Goal: Check status: Check status

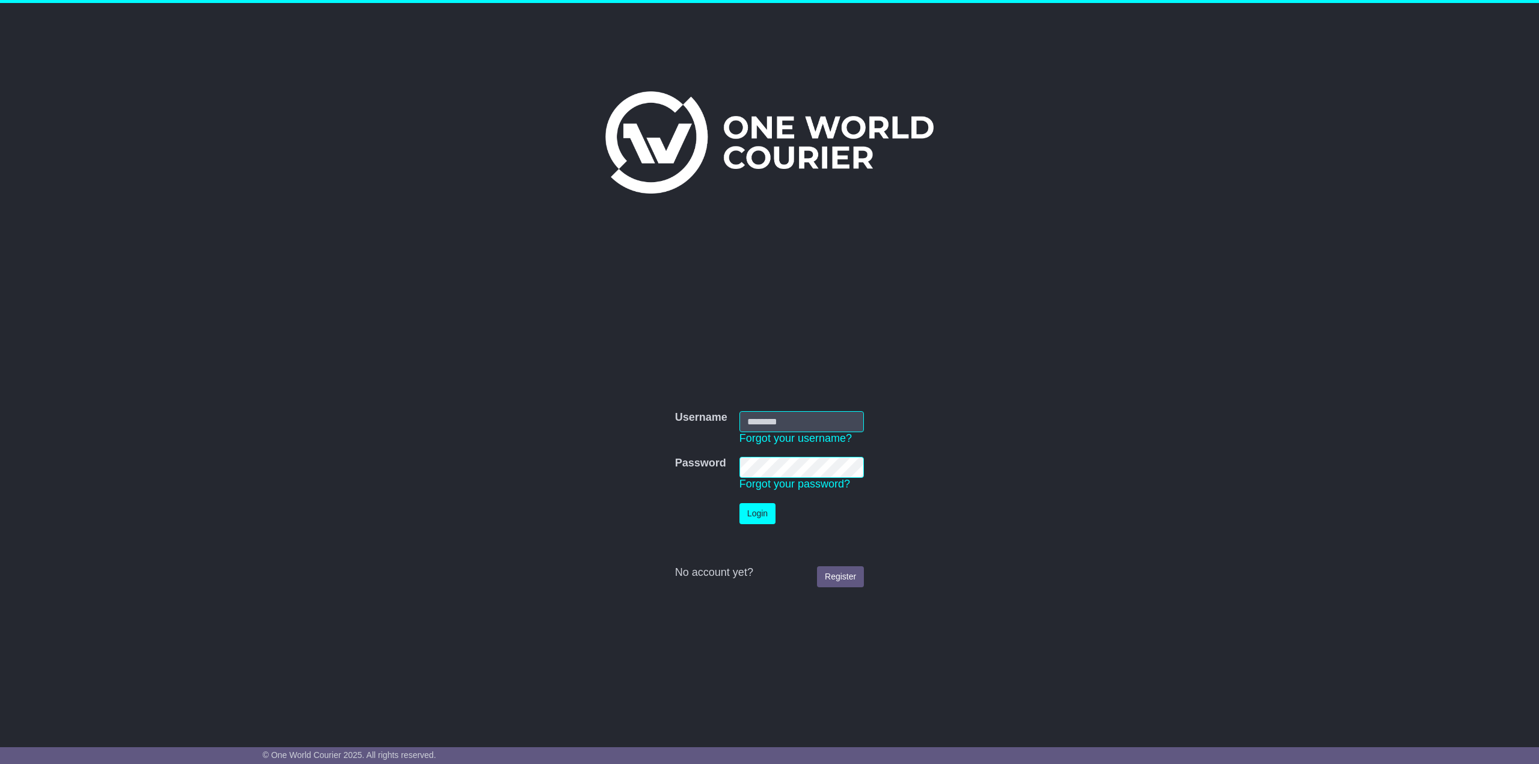
type input "*********"
click at [767, 518] on button "Login" at bounding box center [758, 513] width 36 height 21
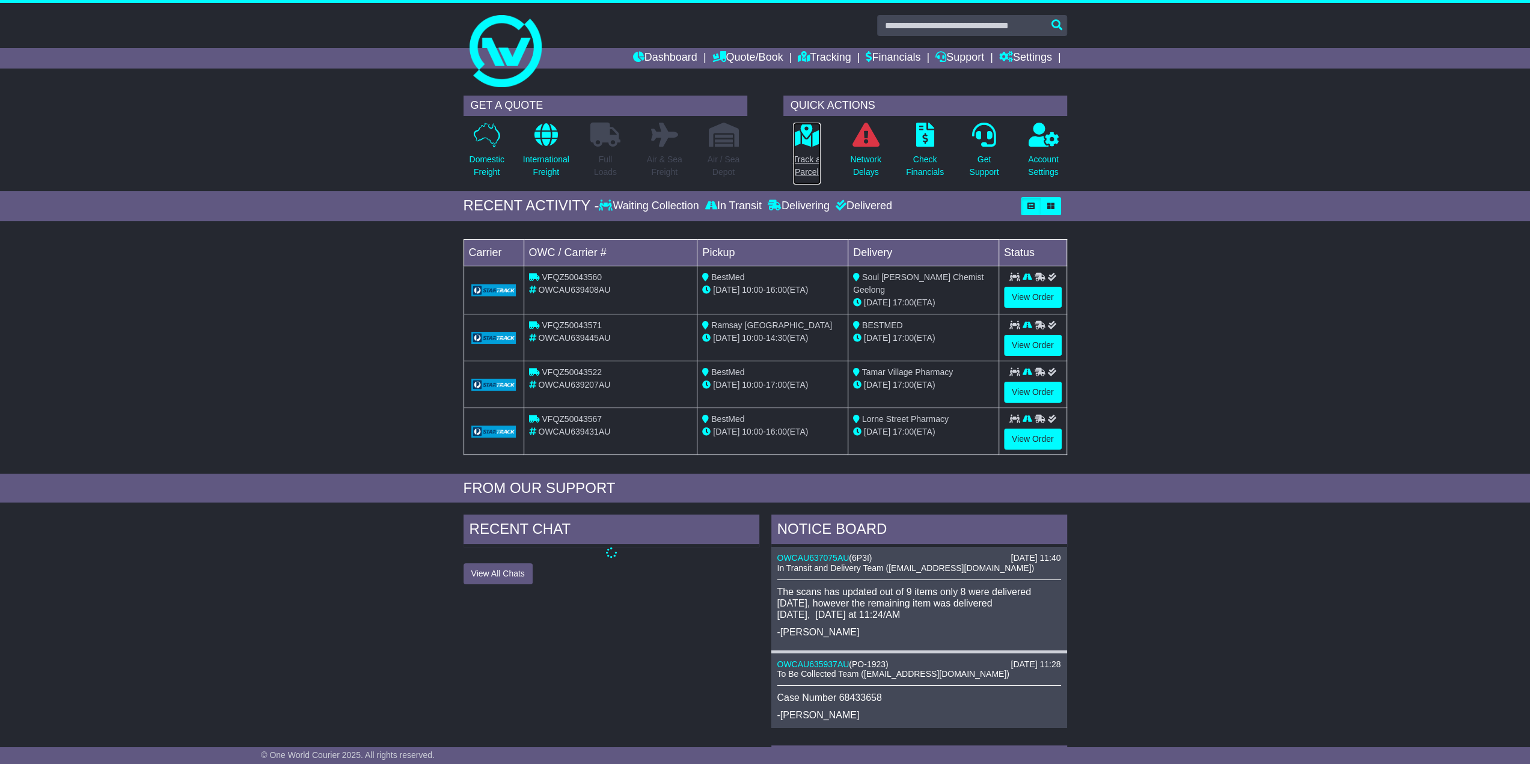
click at [813, 170] on p "Track a Parcel" at bounding box center [807, 165] width 28 height 25
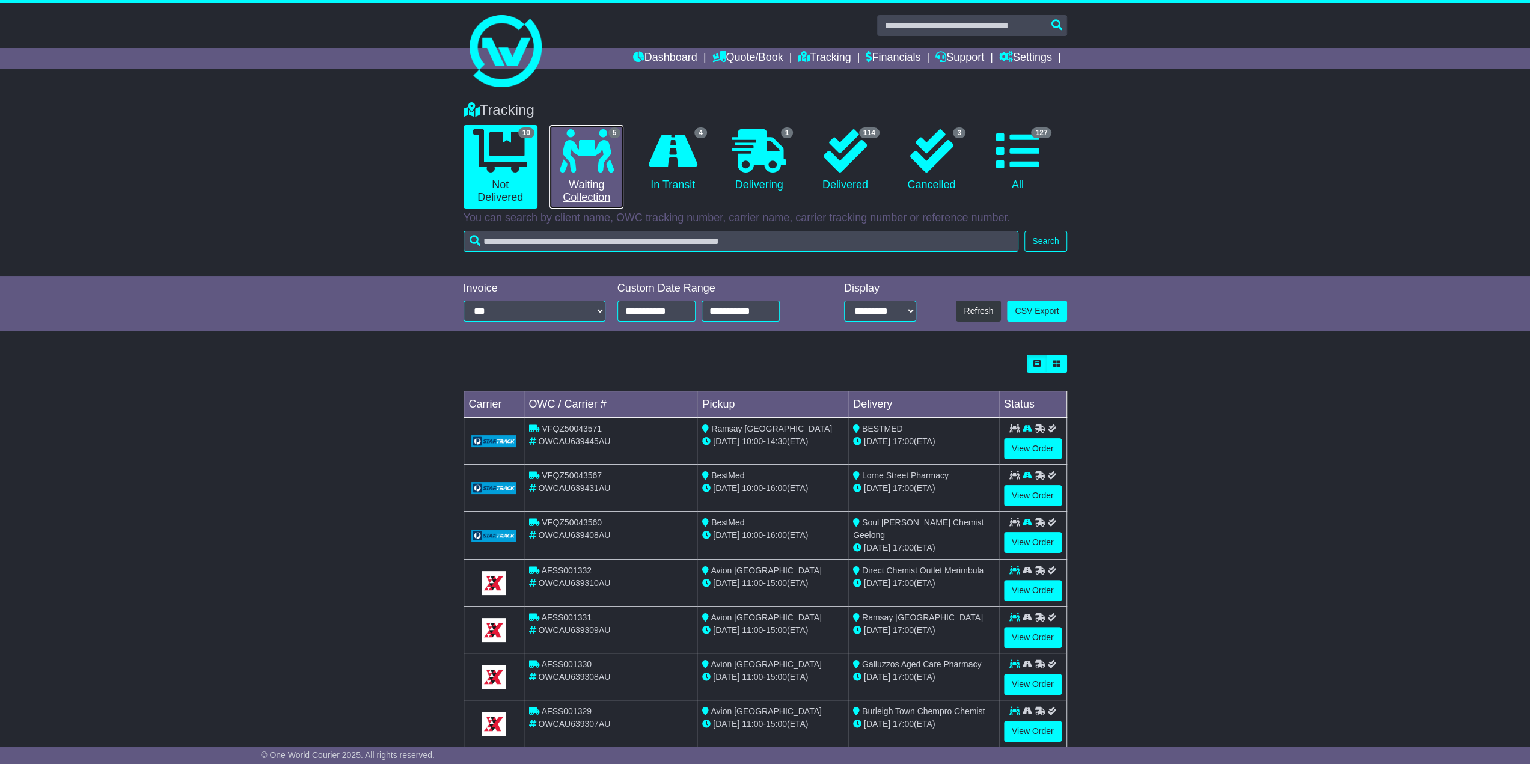
click at [592, 191] on link "5 Waiting Collection" at bounding box center [587, 167] width 74 height 84
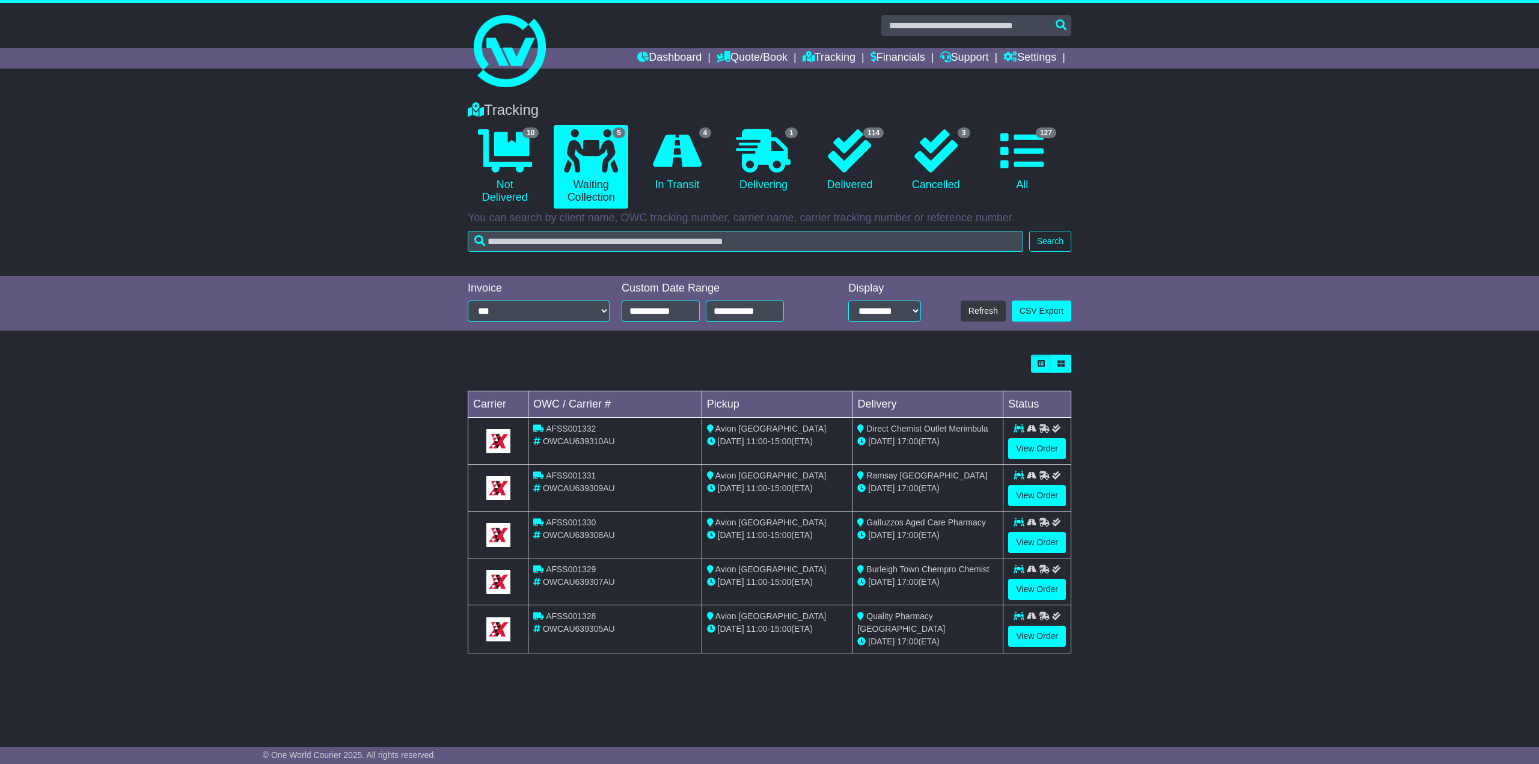
click at [603, 483] on span "OWCAU639309AU" at bounding box center [579, 488] width 72 height 10
drag, startPoint x: 601, startPoint y: 476, endPoint x: 541, endPoint y: 473, distance: 59.6
click at [541, 473] on div "AFSS001331" at bounding box center [615, 476] width 164 height 13
copy div "AFSS001331"
click at [1038, 495] on link "View Order" at bounding box center [1037, 495] width 58 height 21
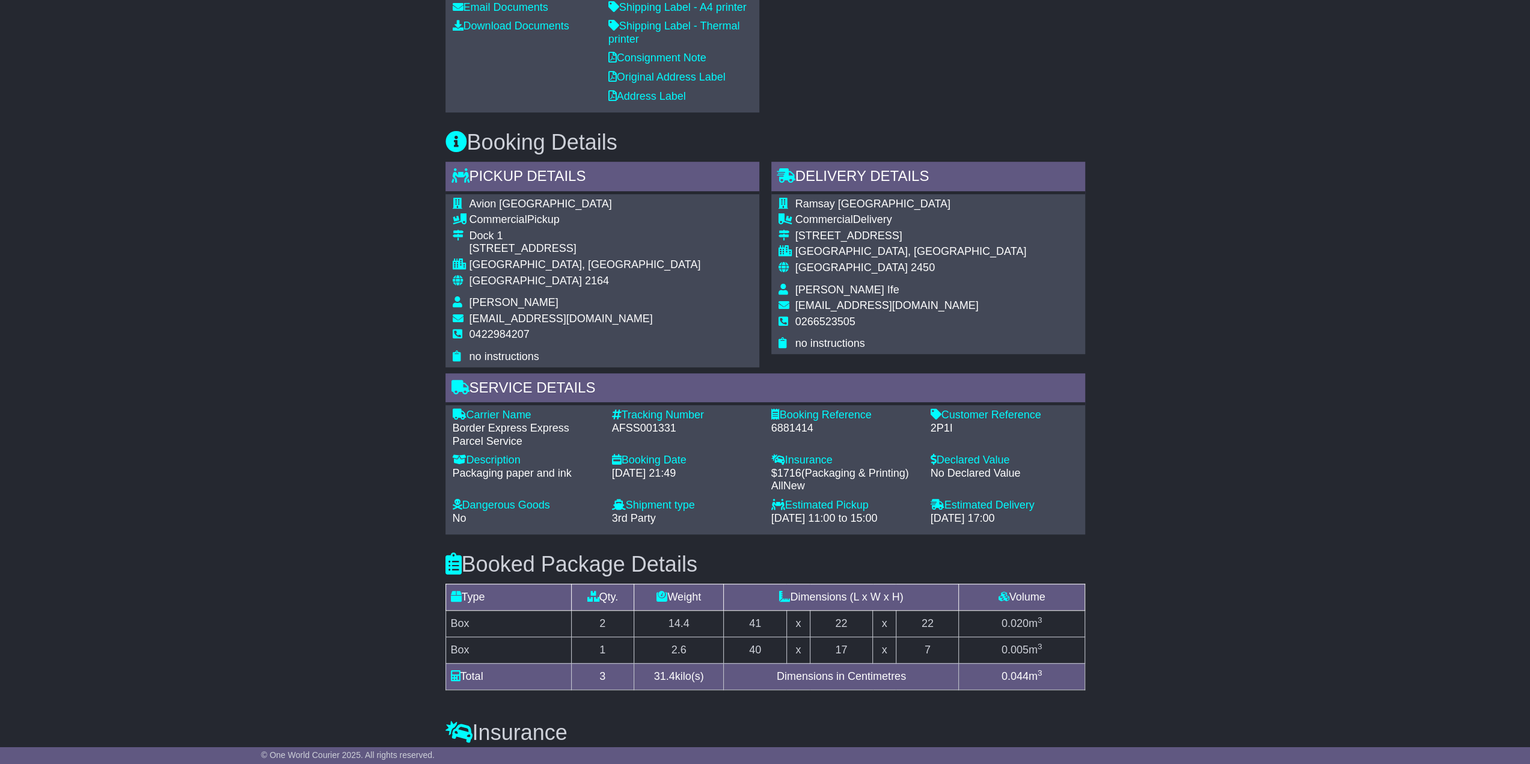
scroll to position [661, 0]
drag, startPoint x: 683, startPoint y: 413, endPoint x: 610, endPoint y: 412, distance: 73.4
click at [610, 412] on div "Tracking Number - AFSS001331" at bounding box center [685, 427] width 159 height 39
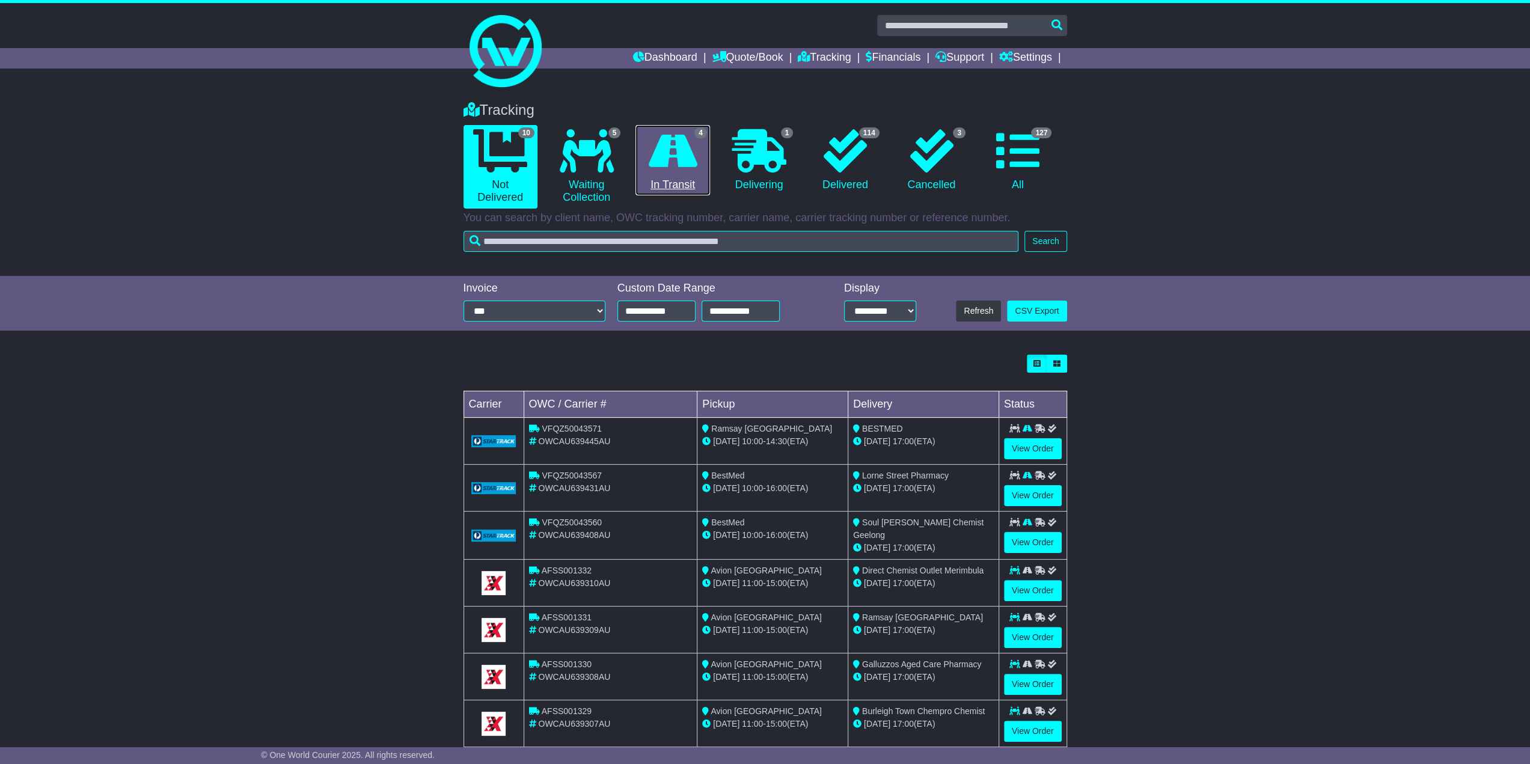
click at [692, 174] on link "4 In Transit" at bounding box center [673, 160] width 74 height 71
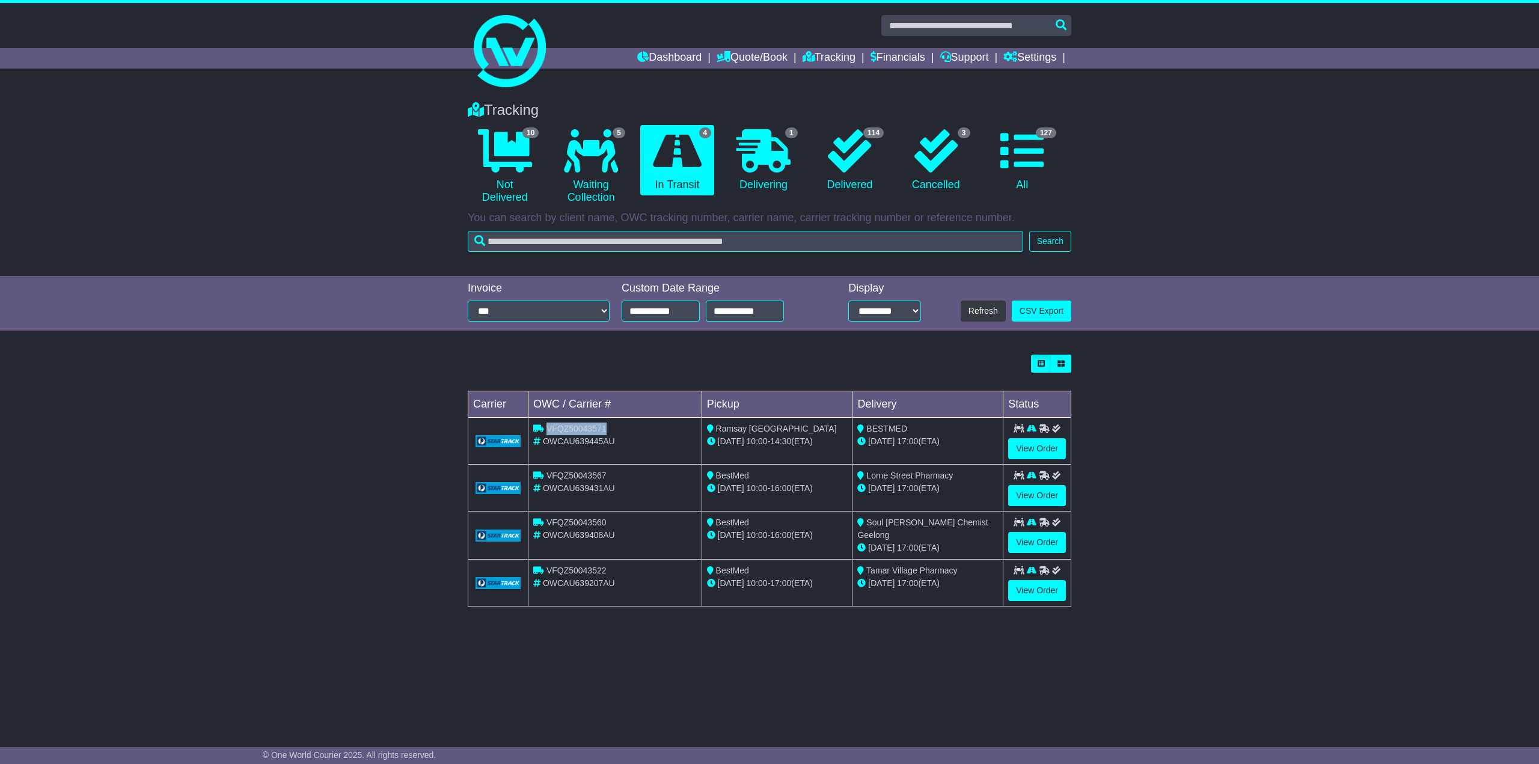
drag, startPoint x: 613, startPoint y: 426, endPoint x: 547, endPoint y: 428, distance: 66.2
click at [547, 428] on div "VFQZ50043571" at bounding box center [615, 429] width 164 height 13
copy span "VFQZ50043571"
click at [1040, 449] on link "View Order" at bounding box center [1037, 448] width 58 height 21
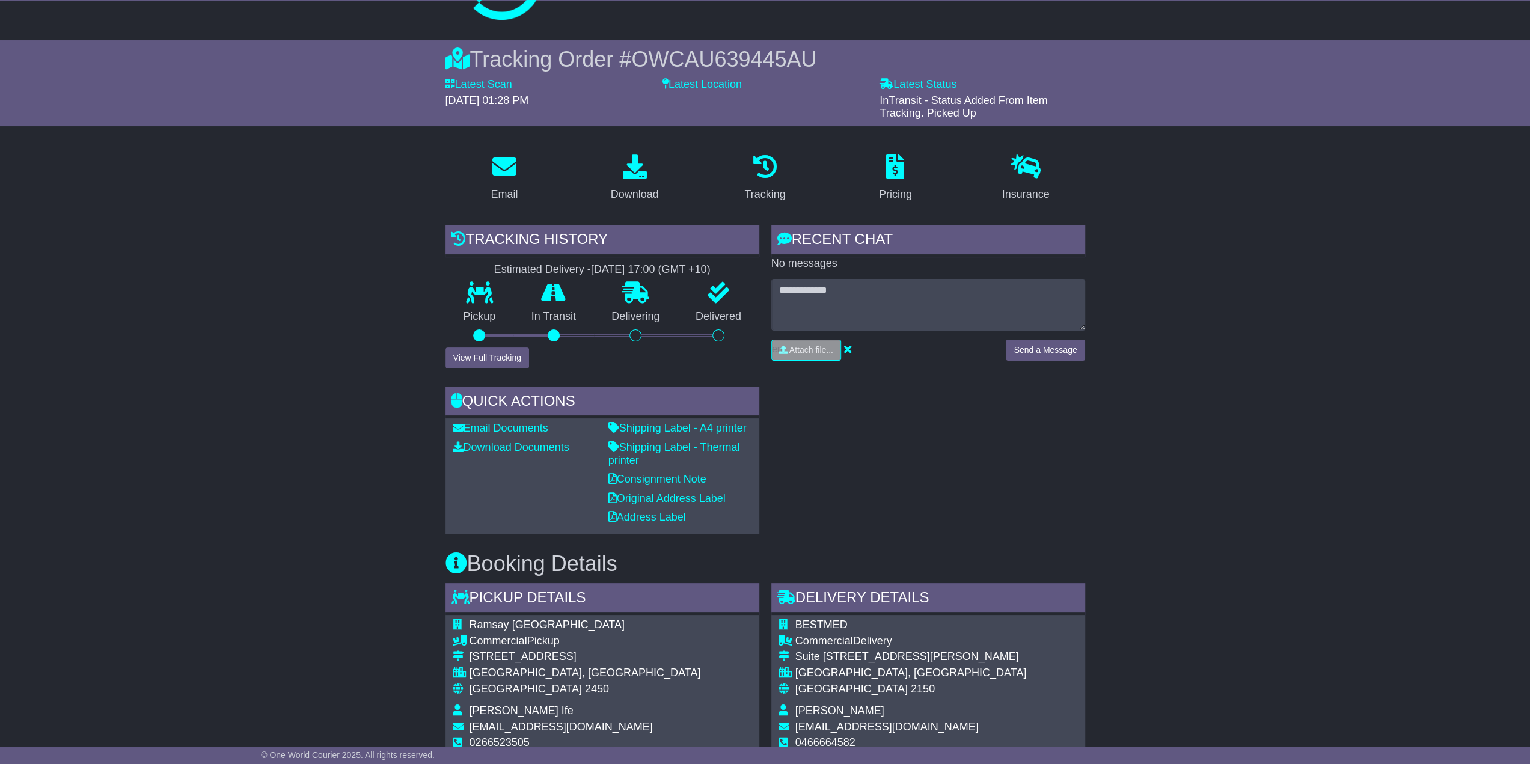
scroll to position [120, 0]
